Goal: Information Seeking & Learning: Understand process/instructions

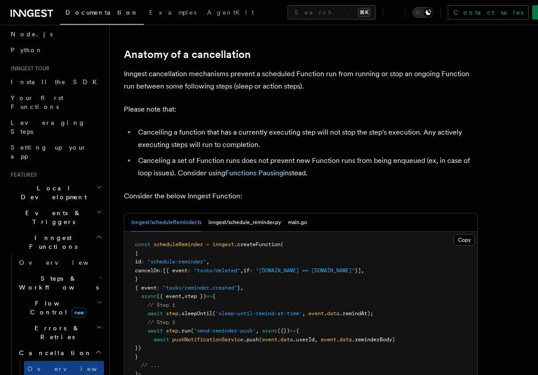
scroll to position [86, 0]
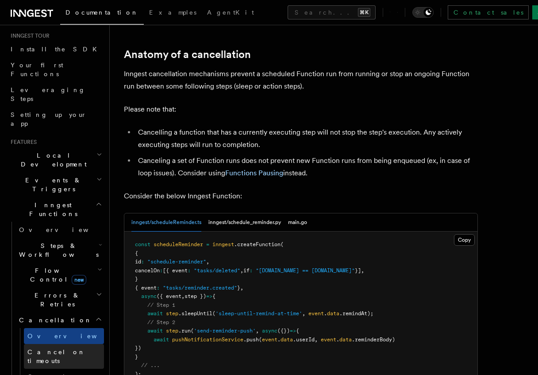
click at [66, 348] on span "Cancel on timeouts" at bounding box center [56, 356] width 58 height 16
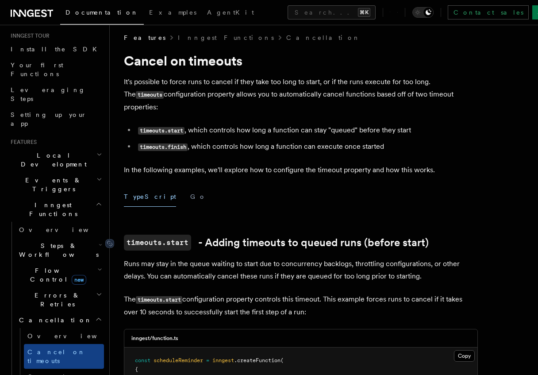
scroll to position [11, 0]
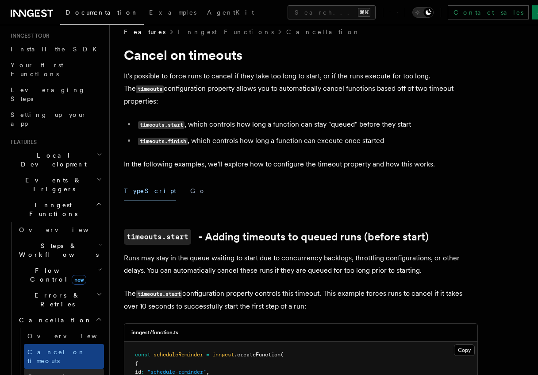
click at [43, 373] on span "Cancel on events" at bounding box center [56, 381] width 58 height 16
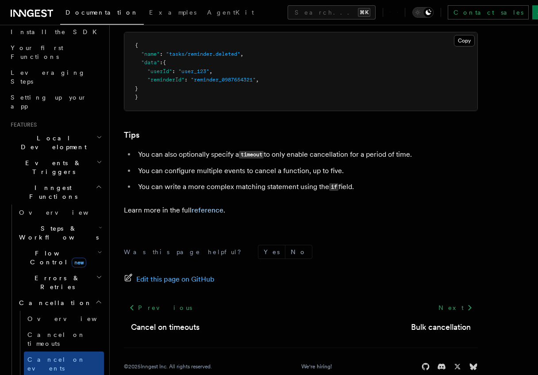
scroll to position [685, 0]
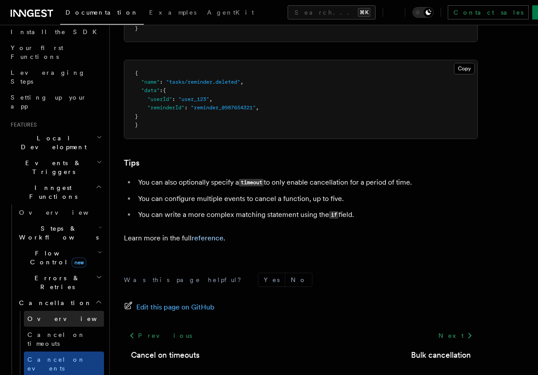
click at [51, 315] on span "Overview" at bounding box center [72, 318] width 91 height 7
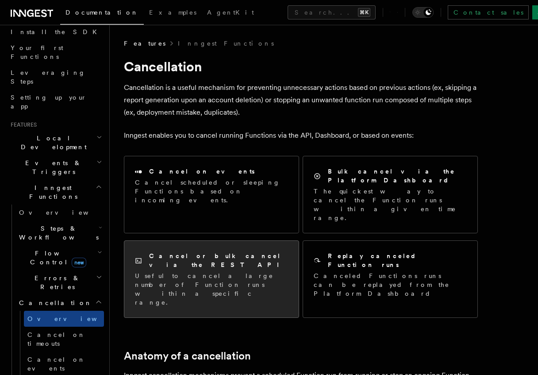
click at [184, 261] on div "Cancel or bulk cancel via the REST API Useful to cancel a large number of Funct…" at bounding box center [211, 279] width 174 height 77
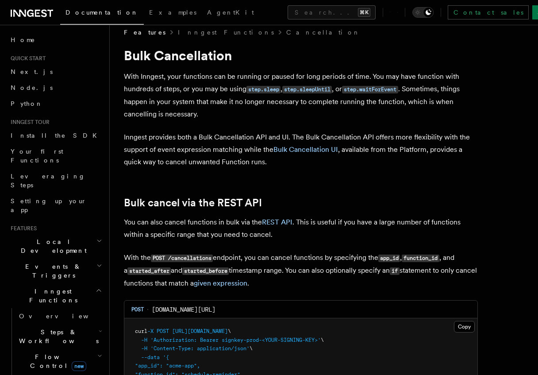
scroll to position [17, 0]
